Goal: Information Seeking & Learning: Learn about a topic

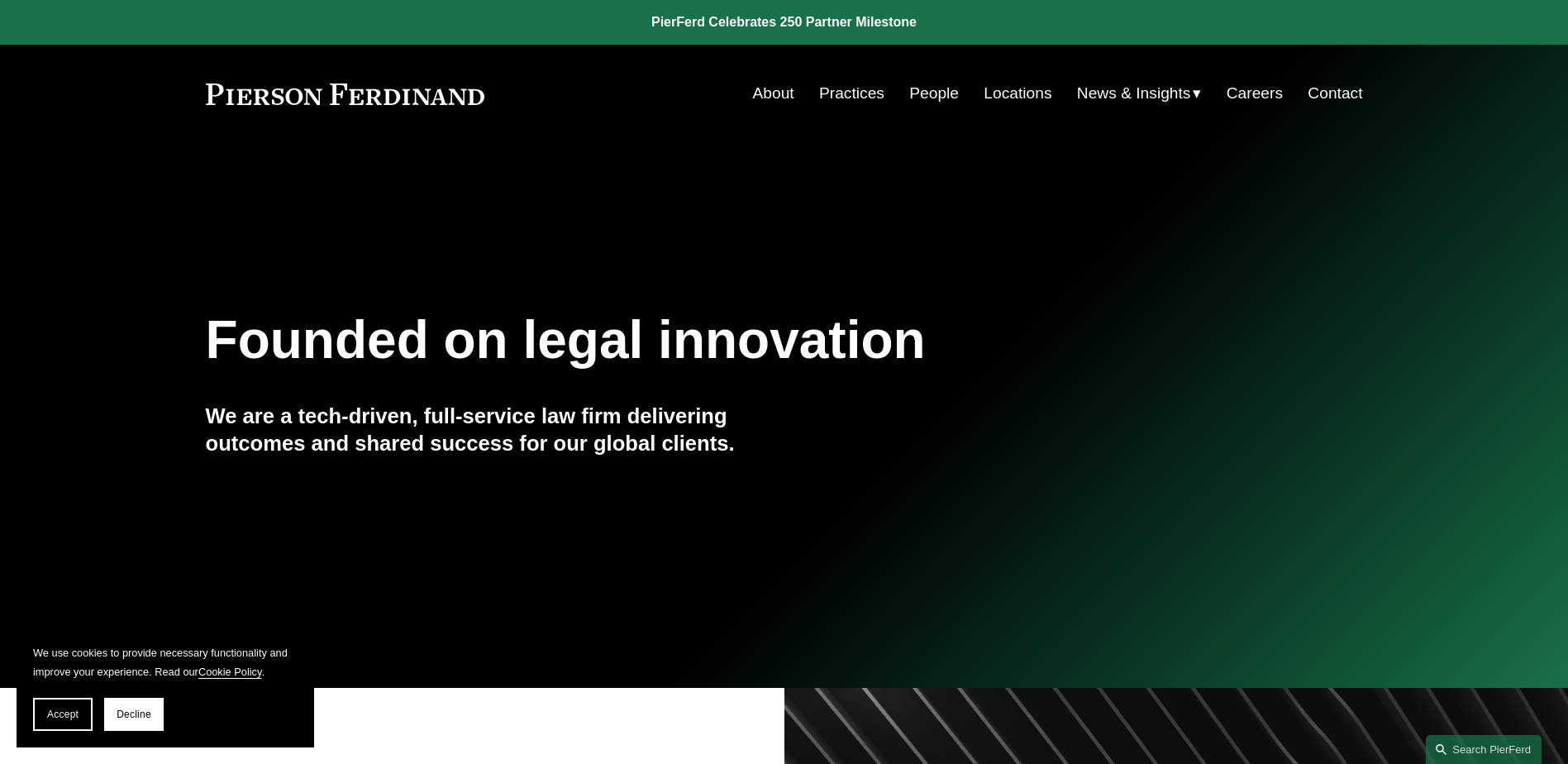
click at [853, 98] on link "Practices" at bounding box center [852, 93] width 65 height 31
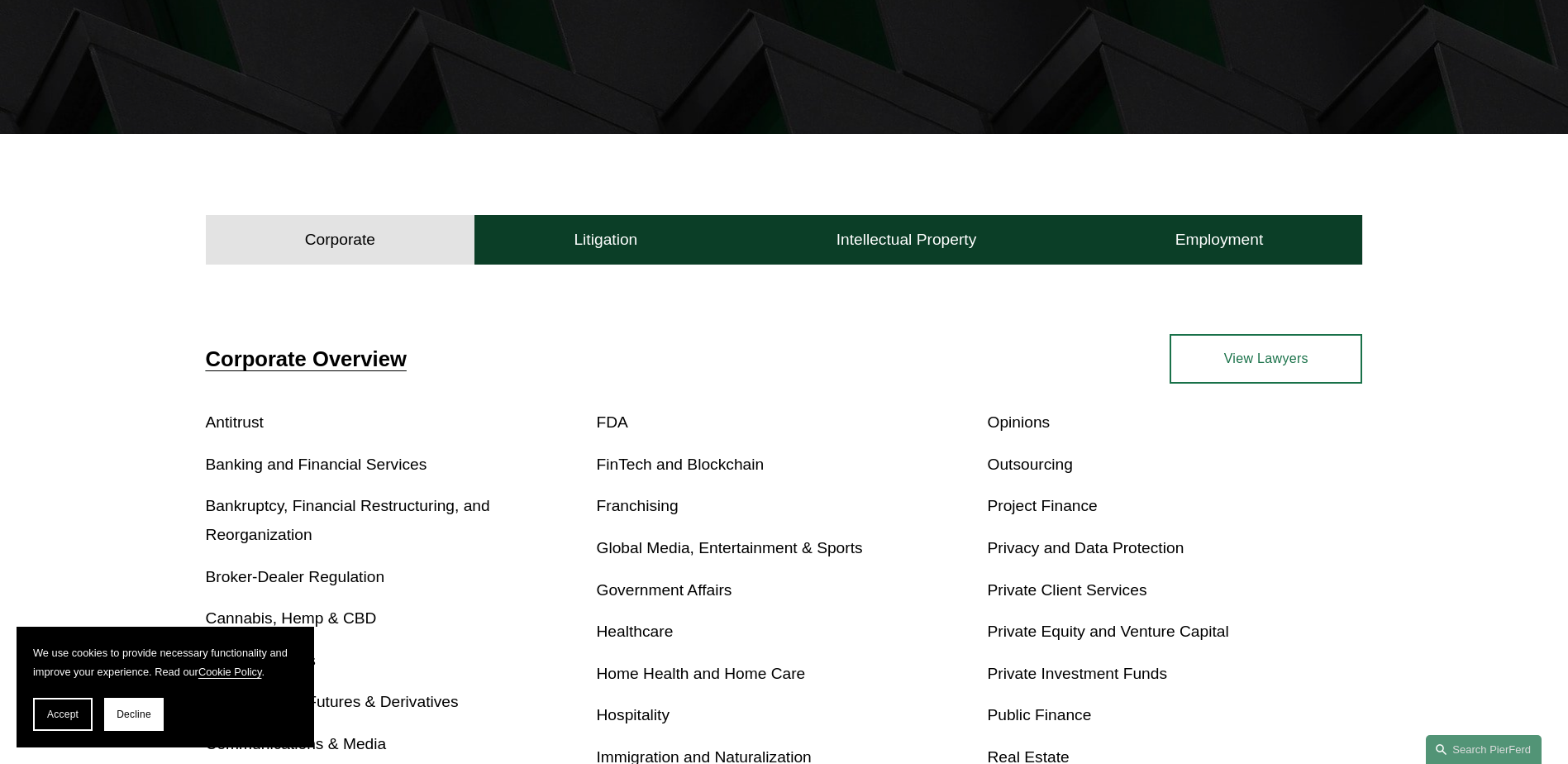
scroll to position [293, 0]
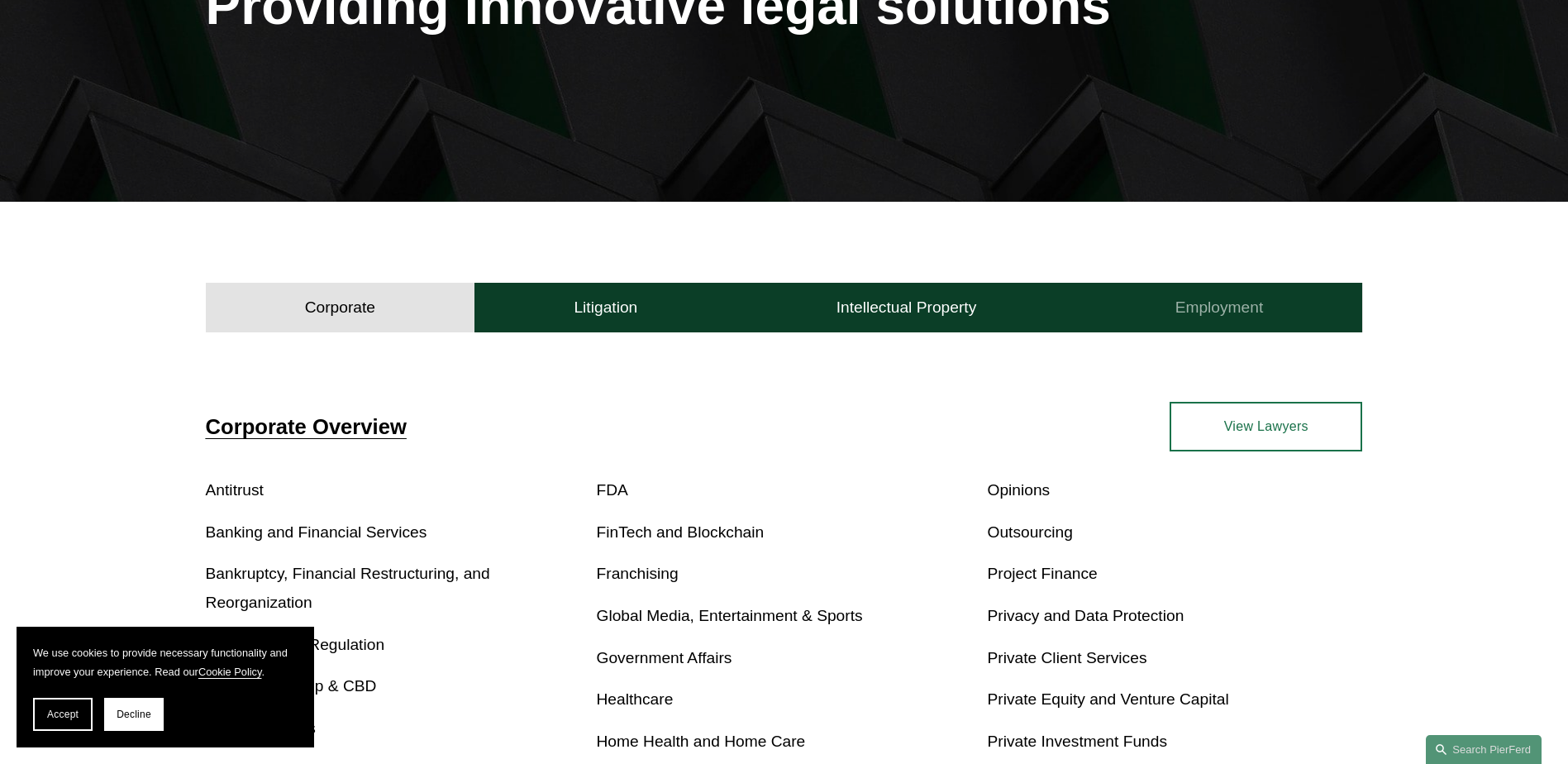
click at [1203, 302] on h4 "Employment" at bounding box center [1219, 308] width 89 height 20
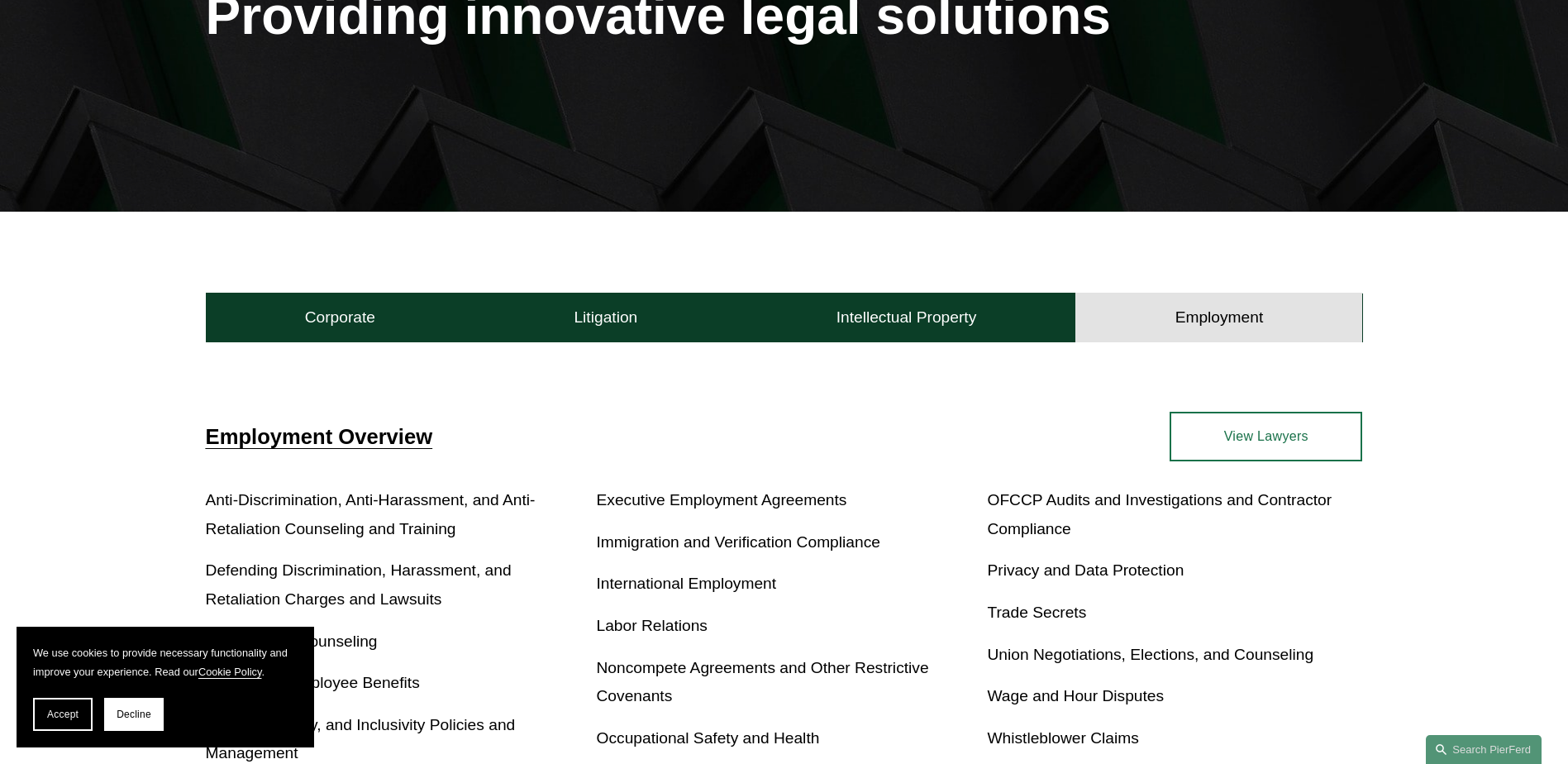
scroll to position [0, 0]
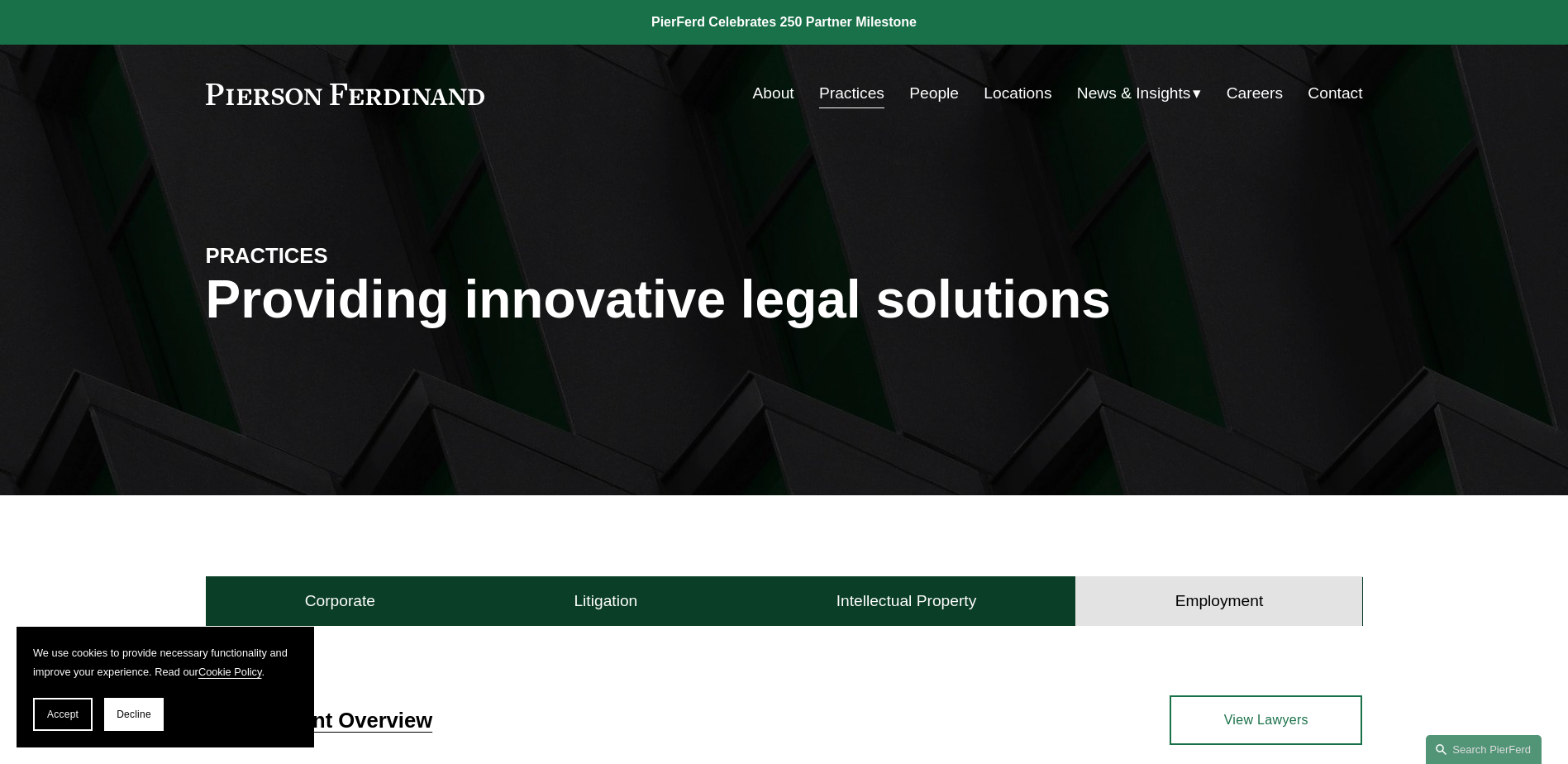
click at [940, 95] on link "People" at bounding box center [933, 93] width 49 height 31
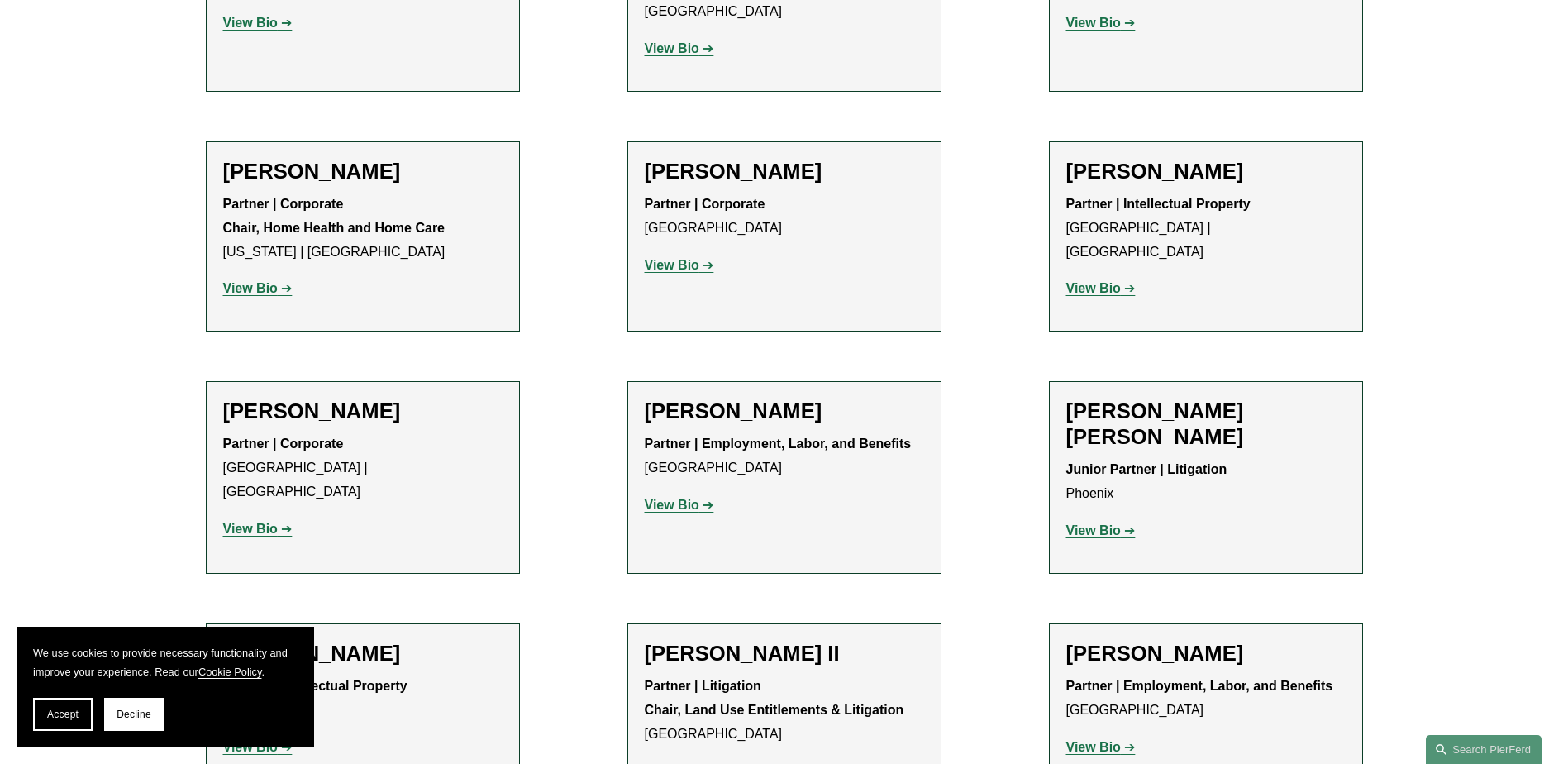
scroll to position [1323, 0]
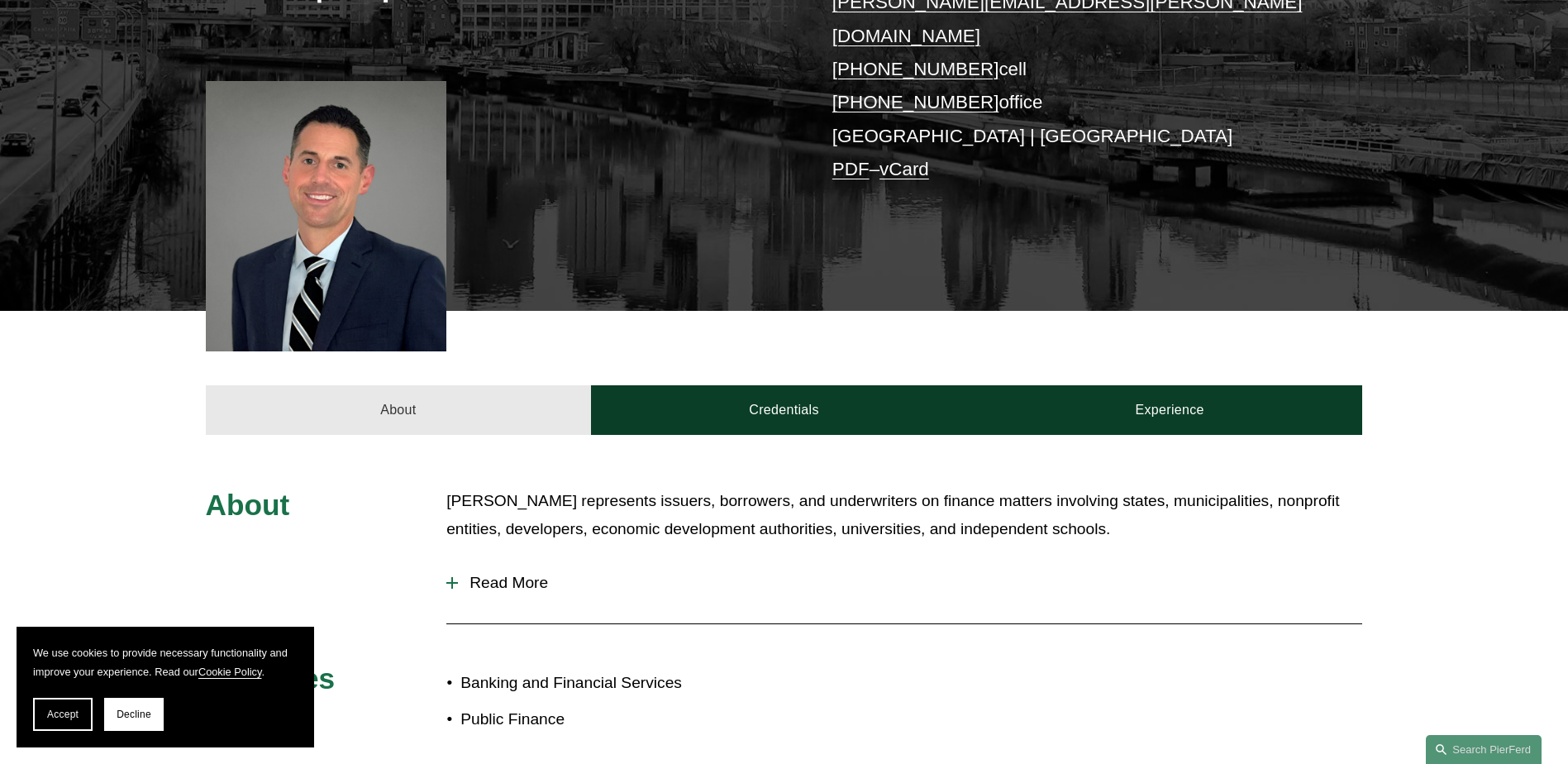
scroll to position [413, 0]
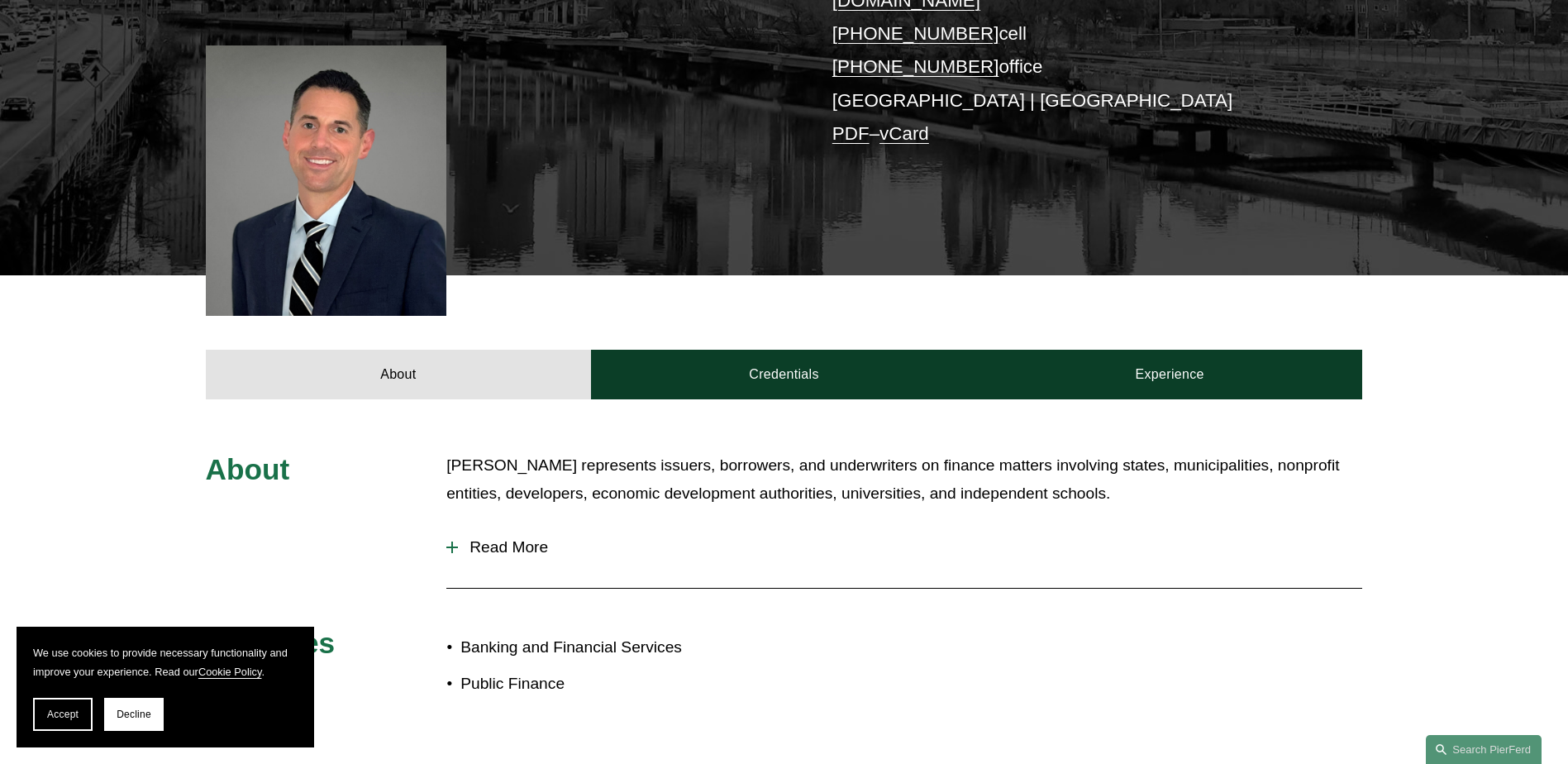
click at [453, 542] on div at bounding box center [452, 547] width 12 height 12
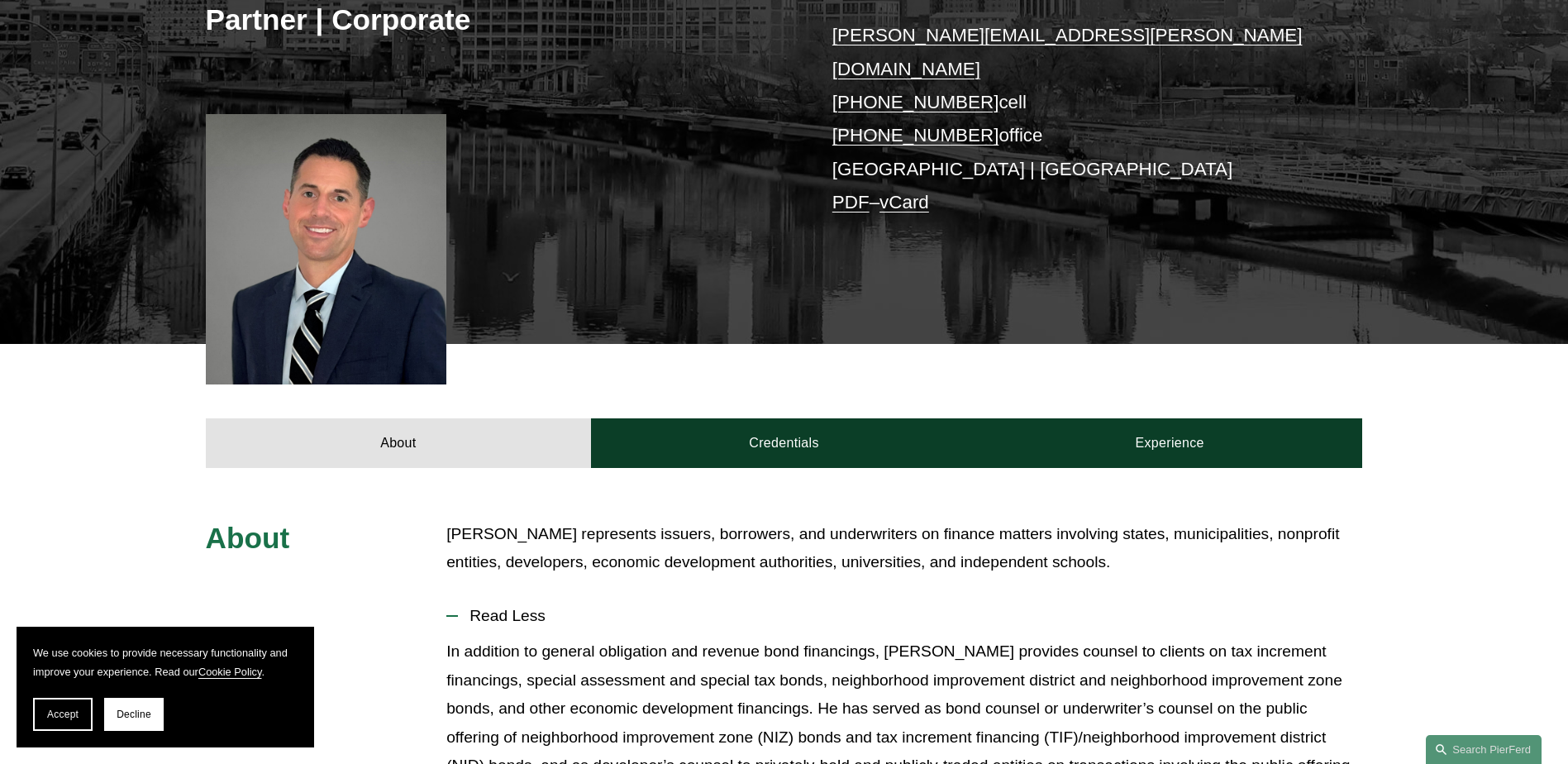
scroll to position [273, 0]
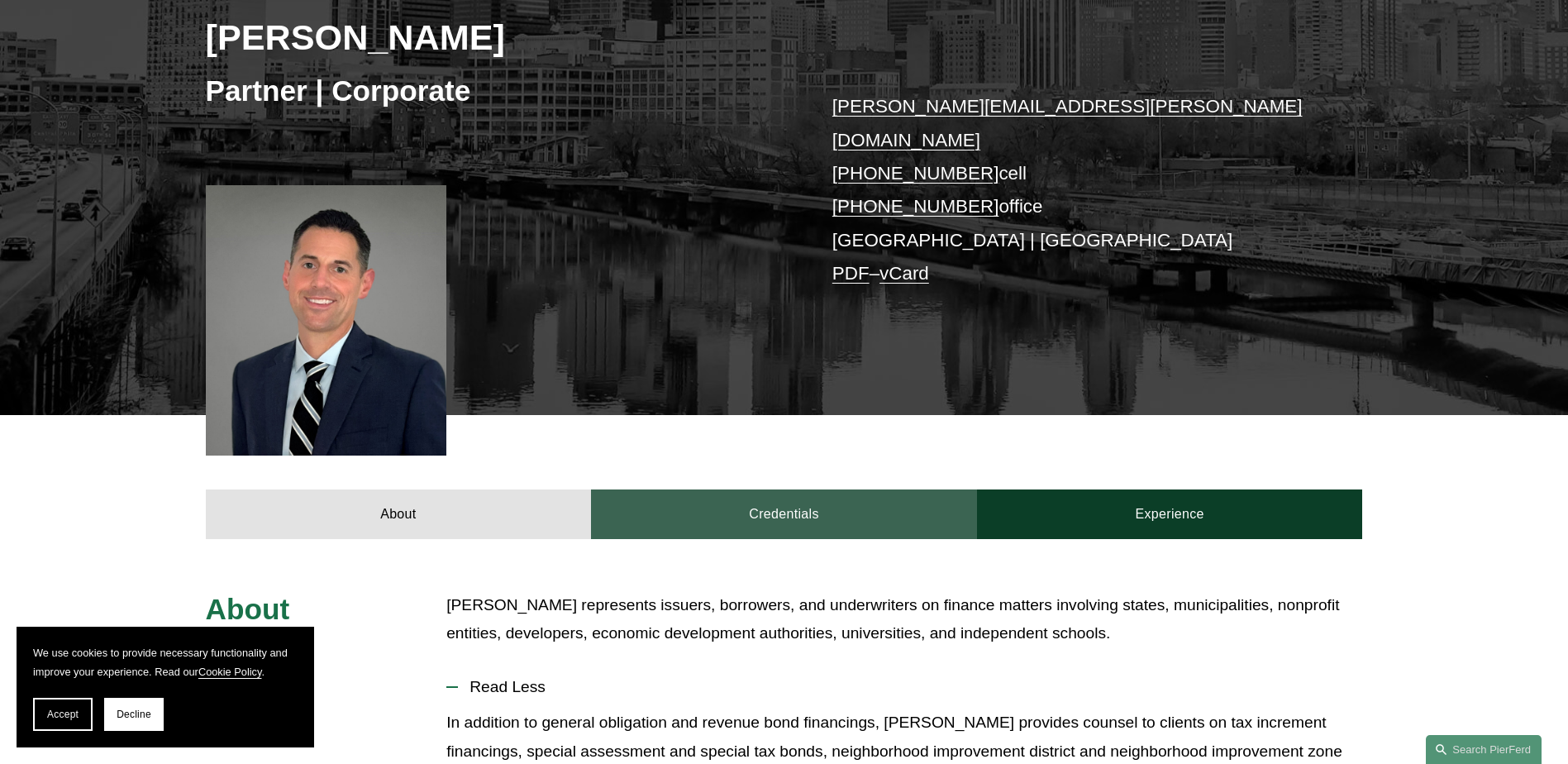
click at [767, 490] on link "Credentials" at bounding box center [784, 514] width 386 height 49
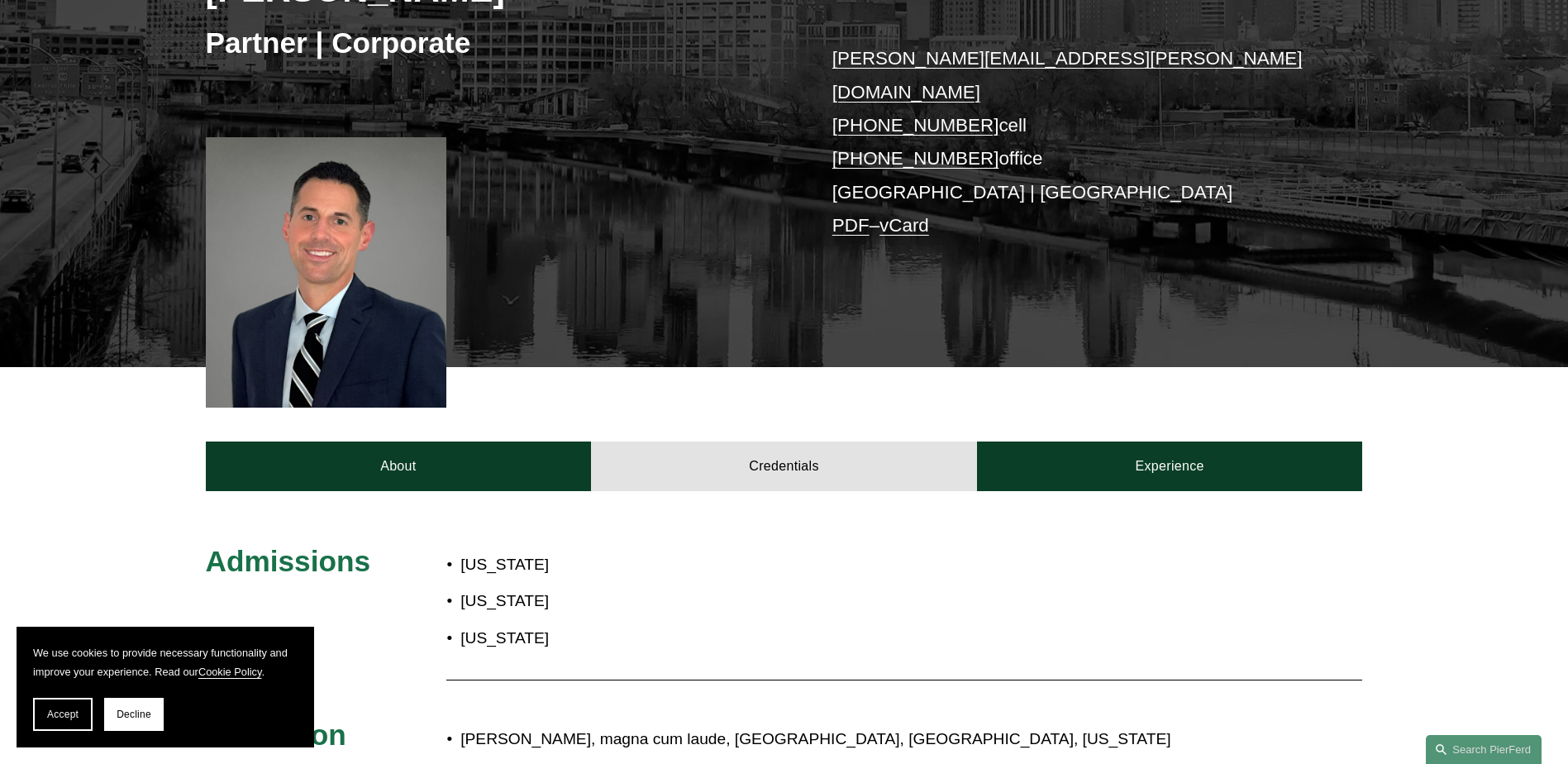
scroll to position [191, 0]
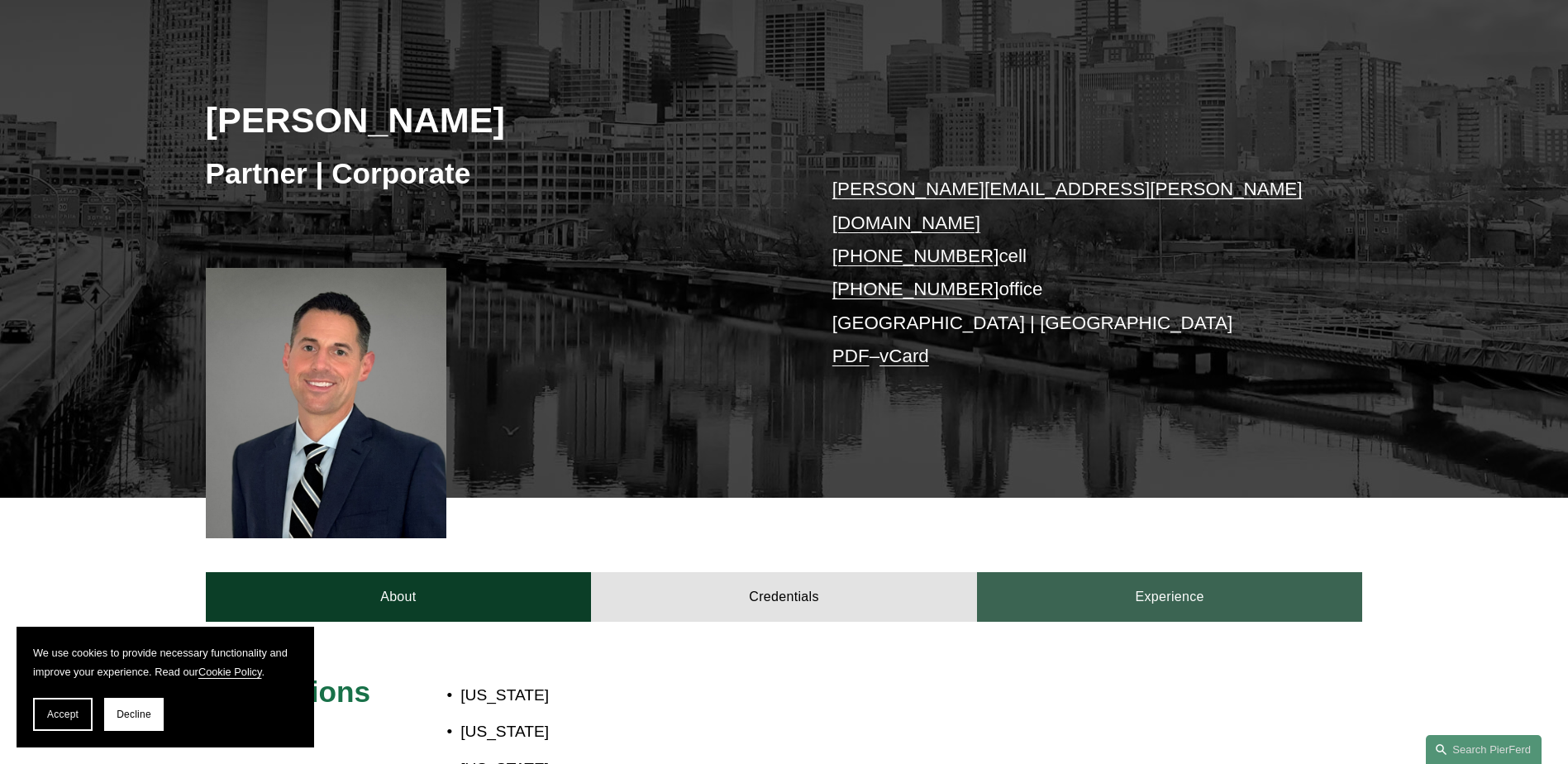
click at [1117, 575] on link "Experience" at bounding box center [1170, 596] width 386 height 49
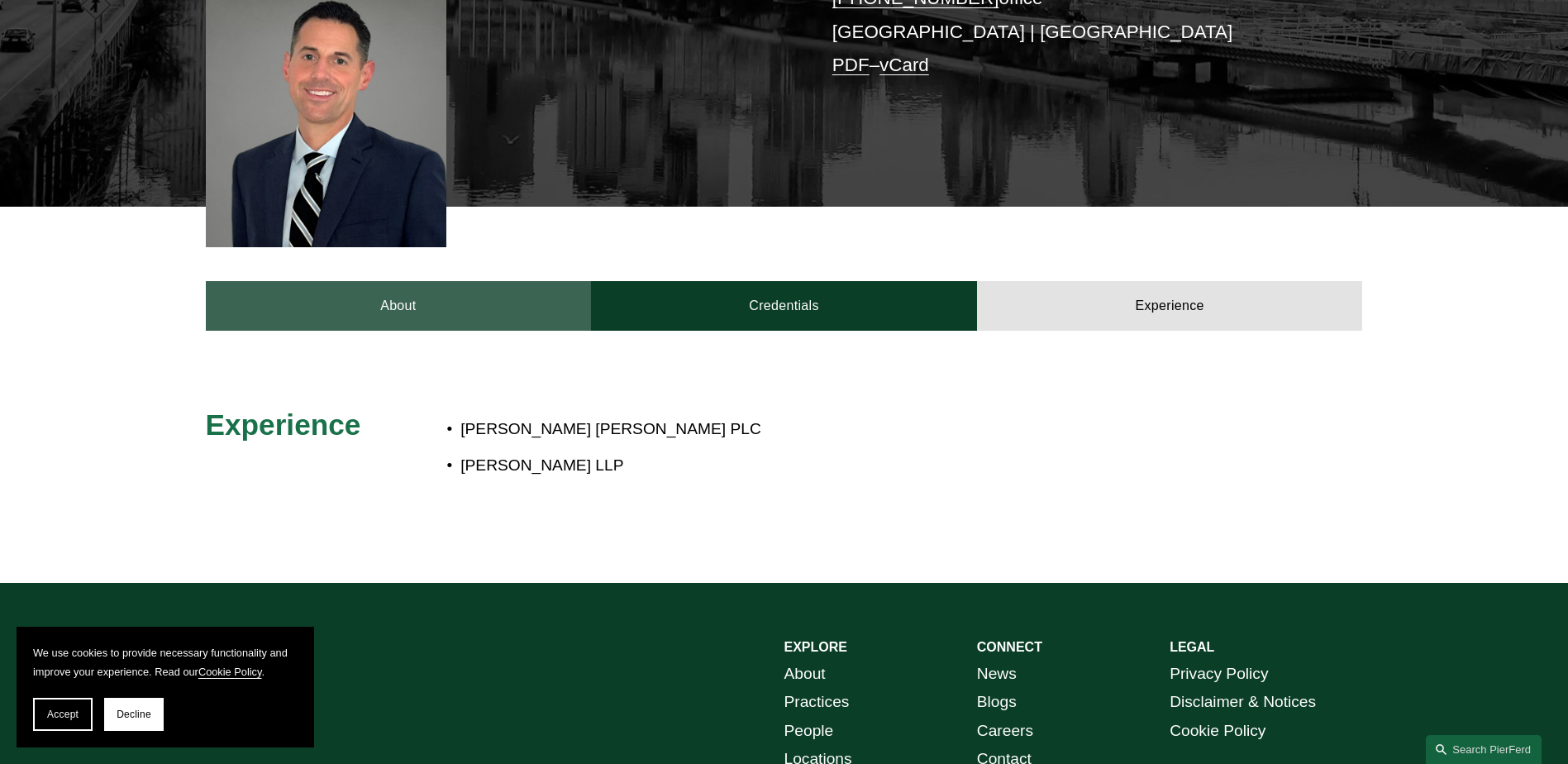
scroll to position [439, 0]
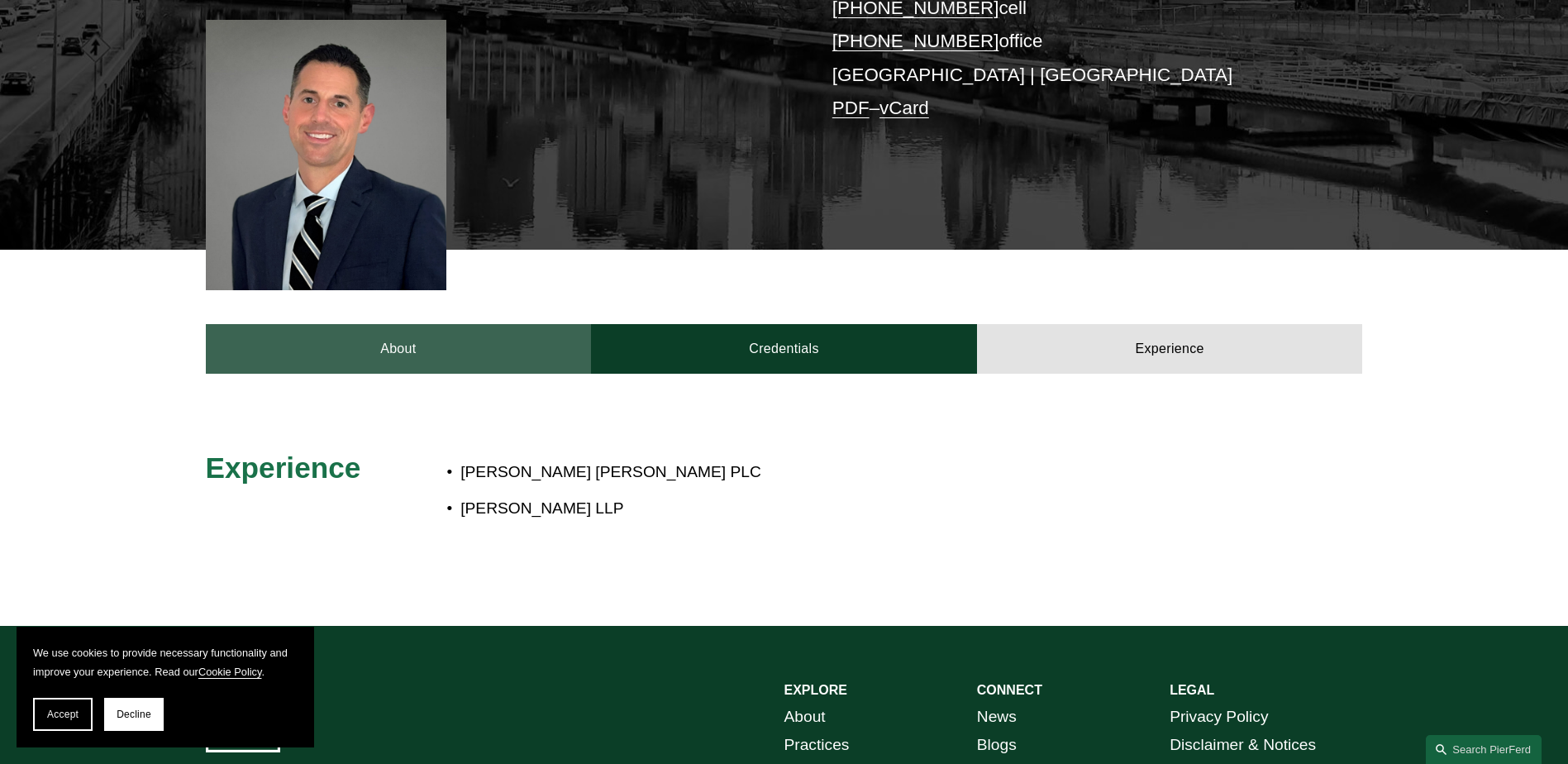
click at [419, 326] on link "About" at bounding box center [399, 348] width 386 height 49
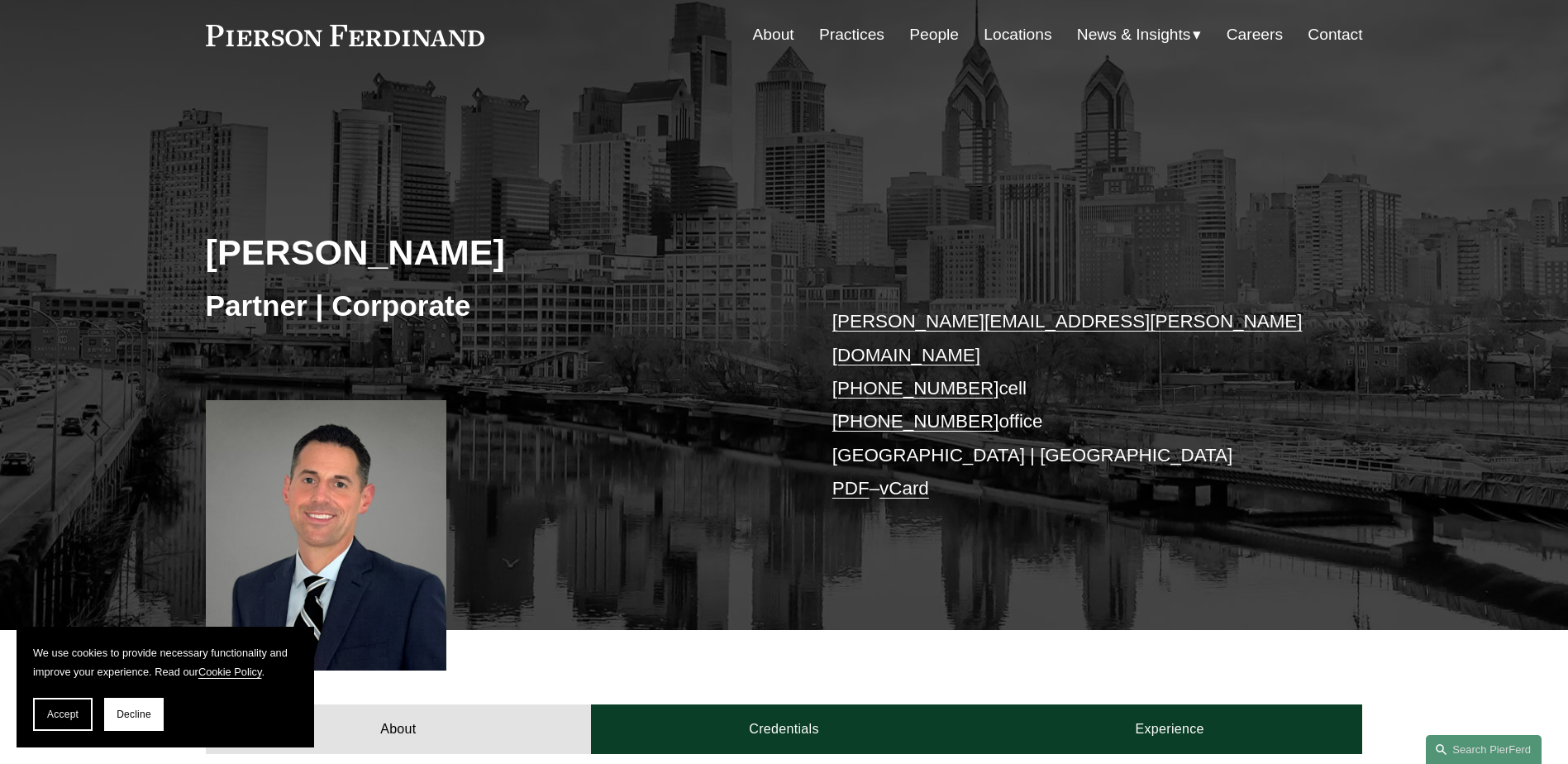
scroll to position [0, 0]
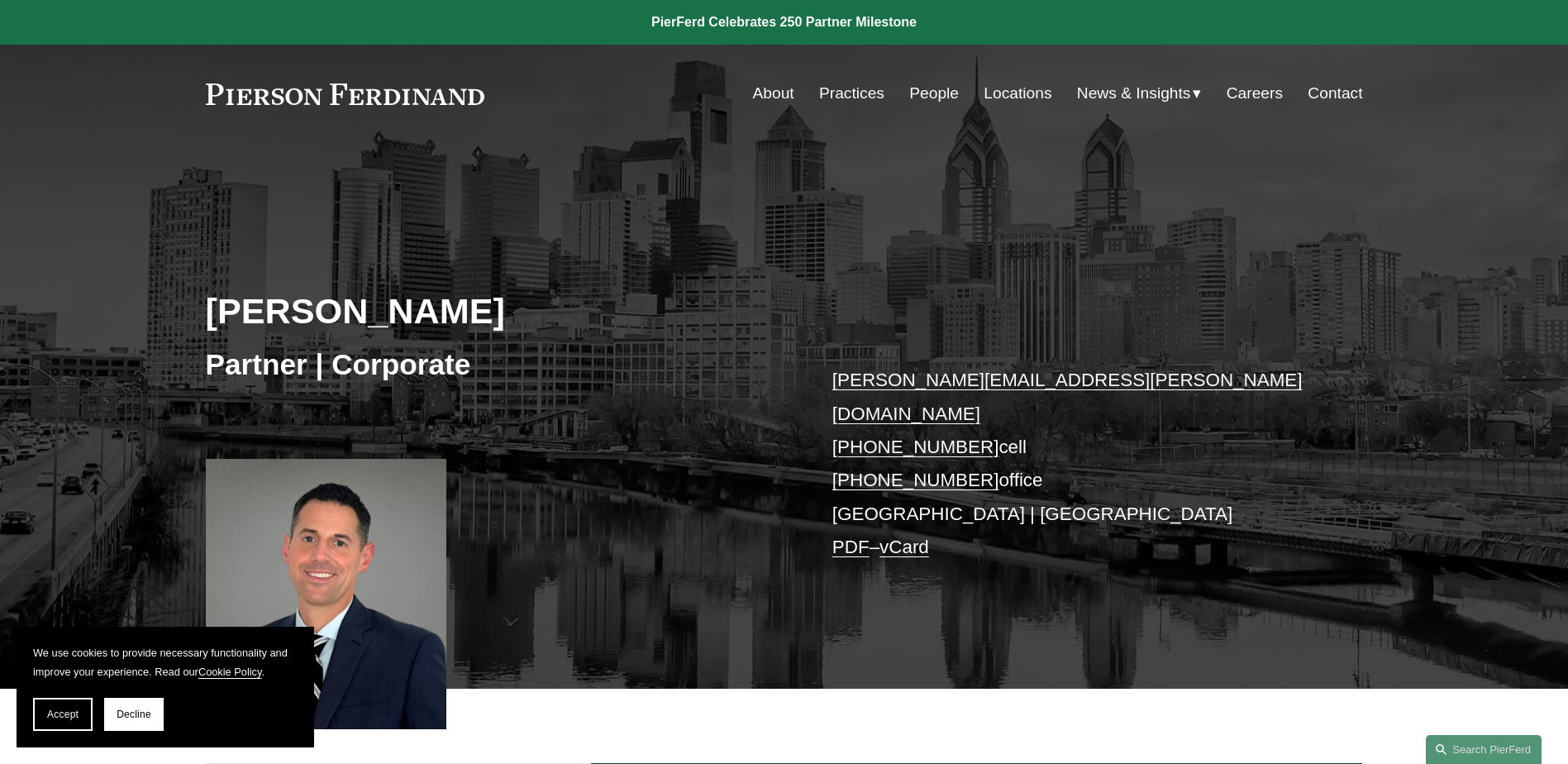
click at [740, 21] on link at bounding box center [784, 22] width 1568 height 45
